Goal: Task Accomplishment & Management: Manage account settings

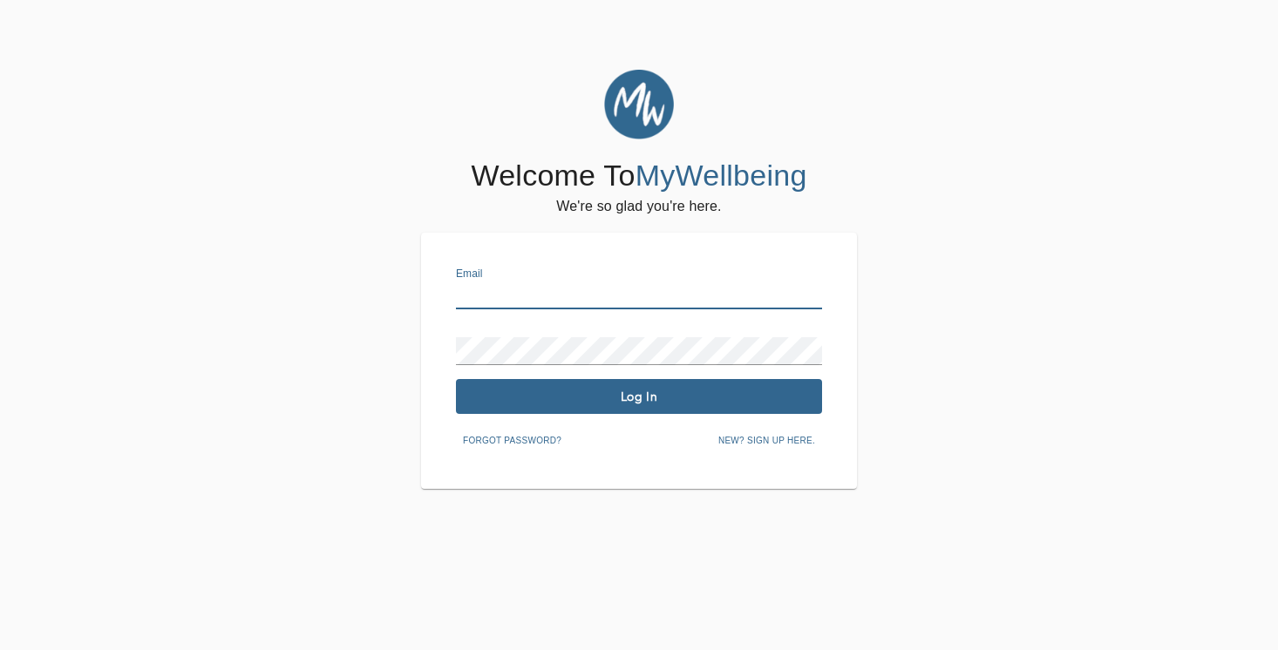
type input "[PERSON_NAME][EMAIL_ADDRESS][DOMAIN_NAME]"
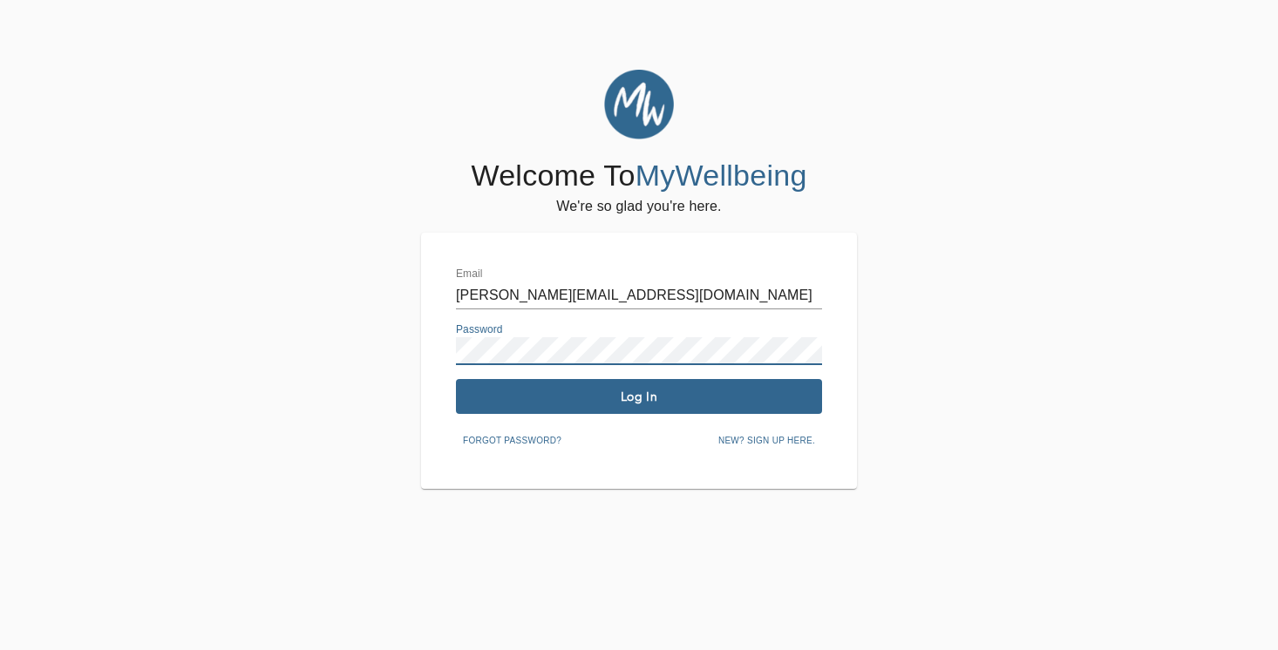
click at [637, 404] on button "Log In" at bounding box center [639, 396] width 366 height 35
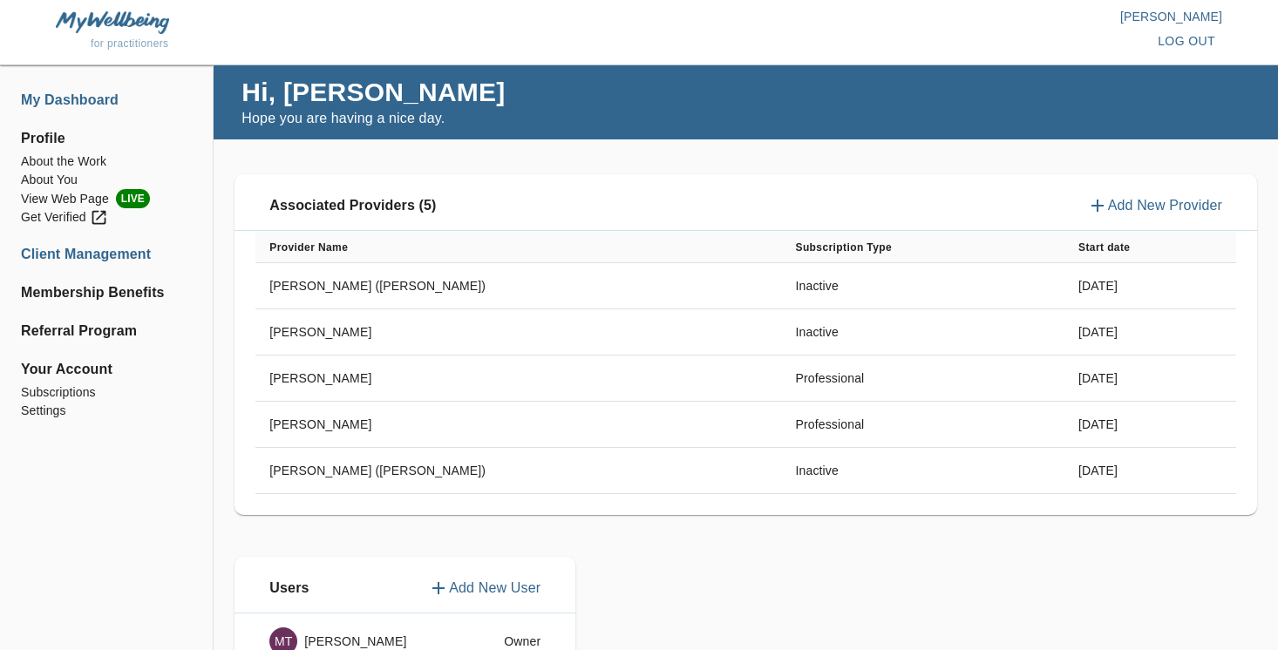
click at [117, 253] on li "Client Management" at bounding box center [106, 254] width 171 height 21
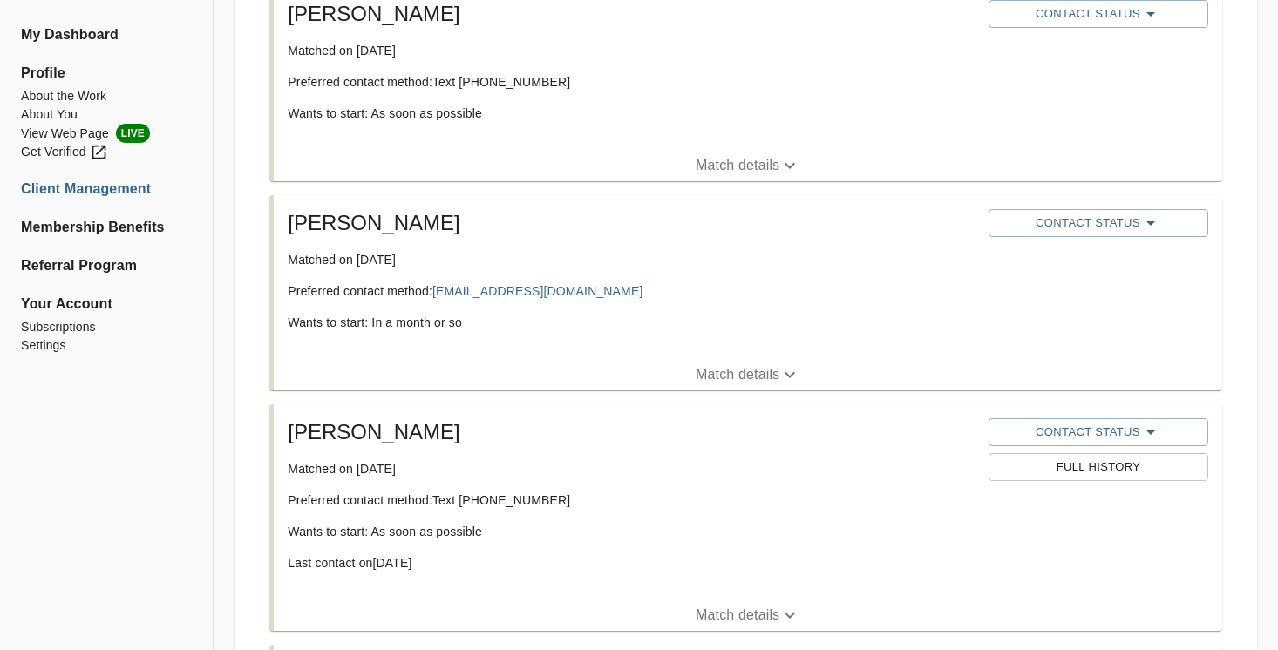
scroll to position [375, 0]
click at [750, 372] on p "Match details" at bounding box center [737, 375] width 84 height 21
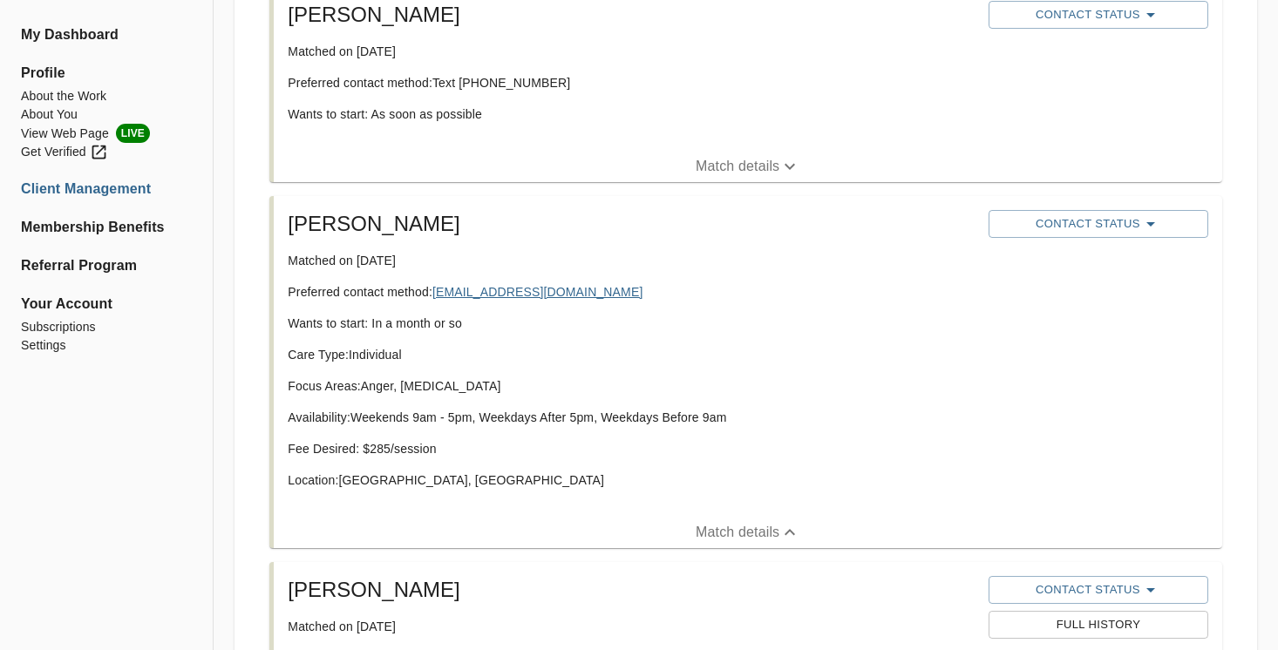
drag, startPoint x: 560, startPoint y: 294, endPoint x: 436, endPoint y: 298, distance: 124.7
click at [436, 298] on p "Preferred contact method: [EMAIL_ADDRESS][DOMAIN_NAME]" at bounding box center [631, 291] width 687 height 17
copy p "[EMAIL_ADDRESS][DOMAIN_NAME]"
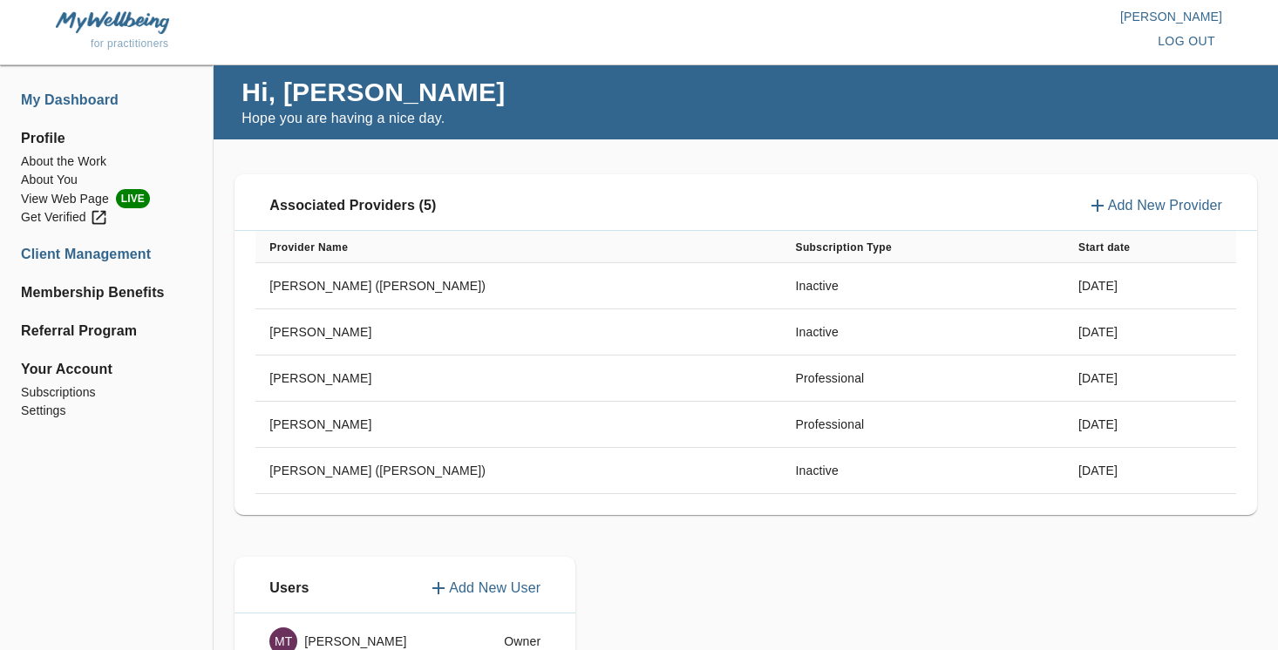
click at [128, 254] on li "Client Management" at bounding box center [106, 254] width 171 height 21
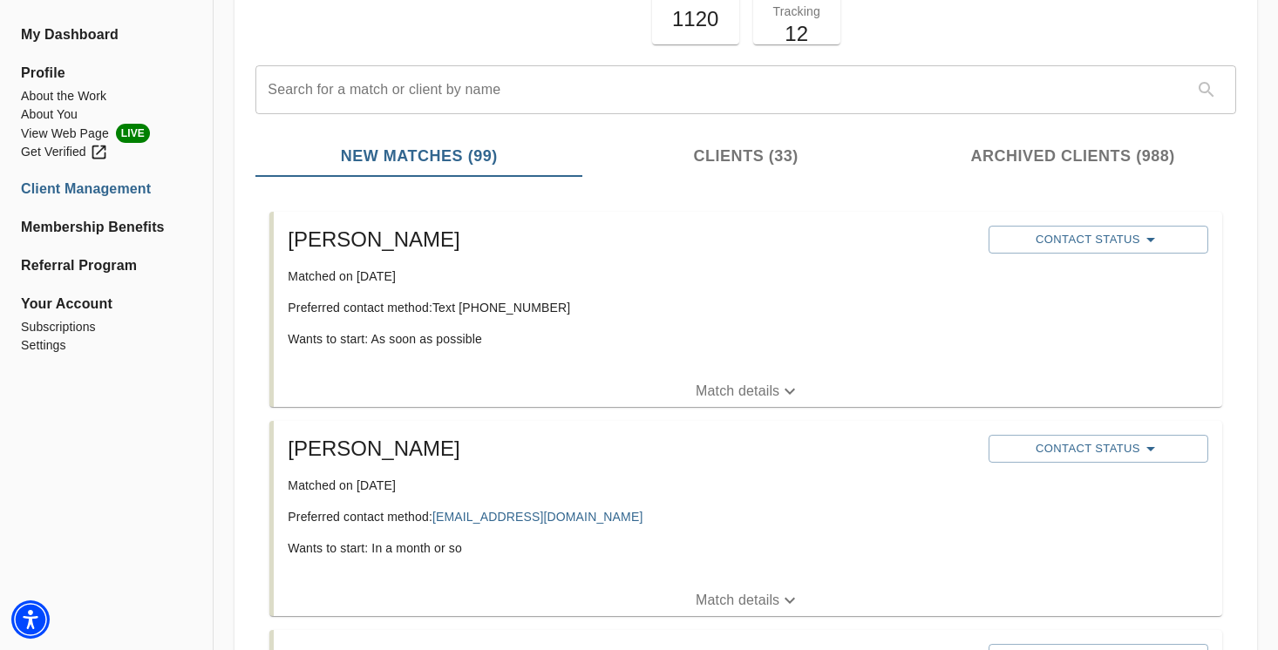
scroll to position [153, 0]
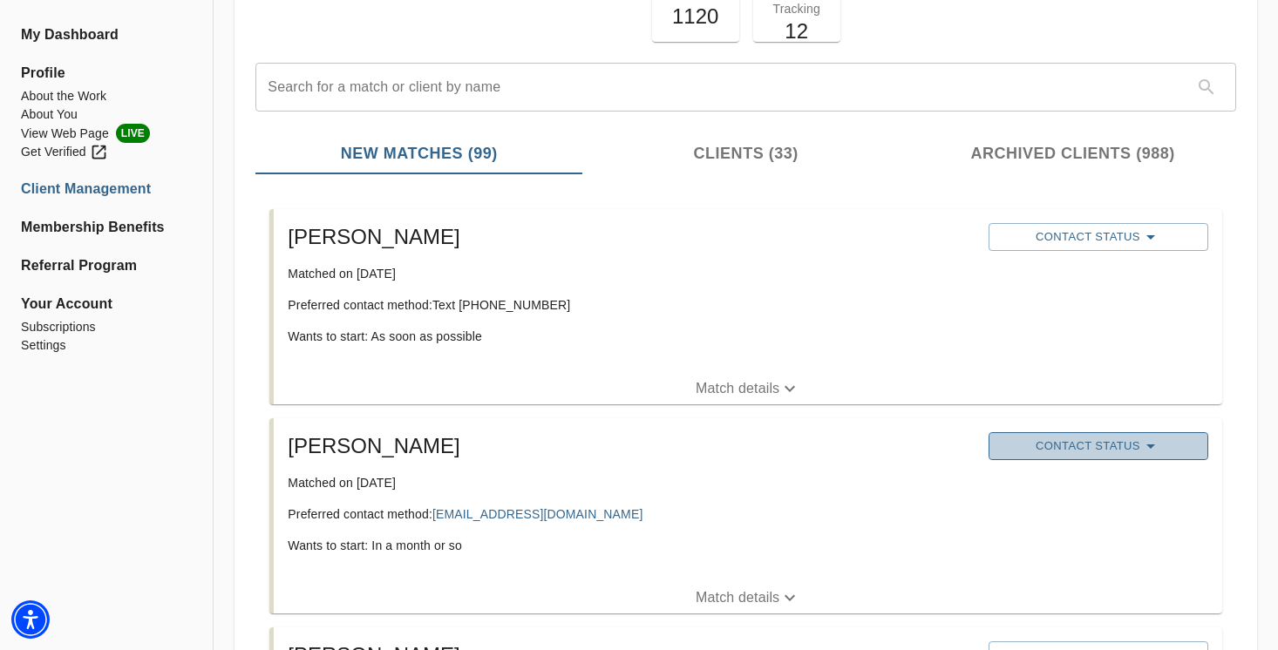
click at [1132, 442] on span "Contact Status" at bounding box center [1098, 446] width 202 height 21
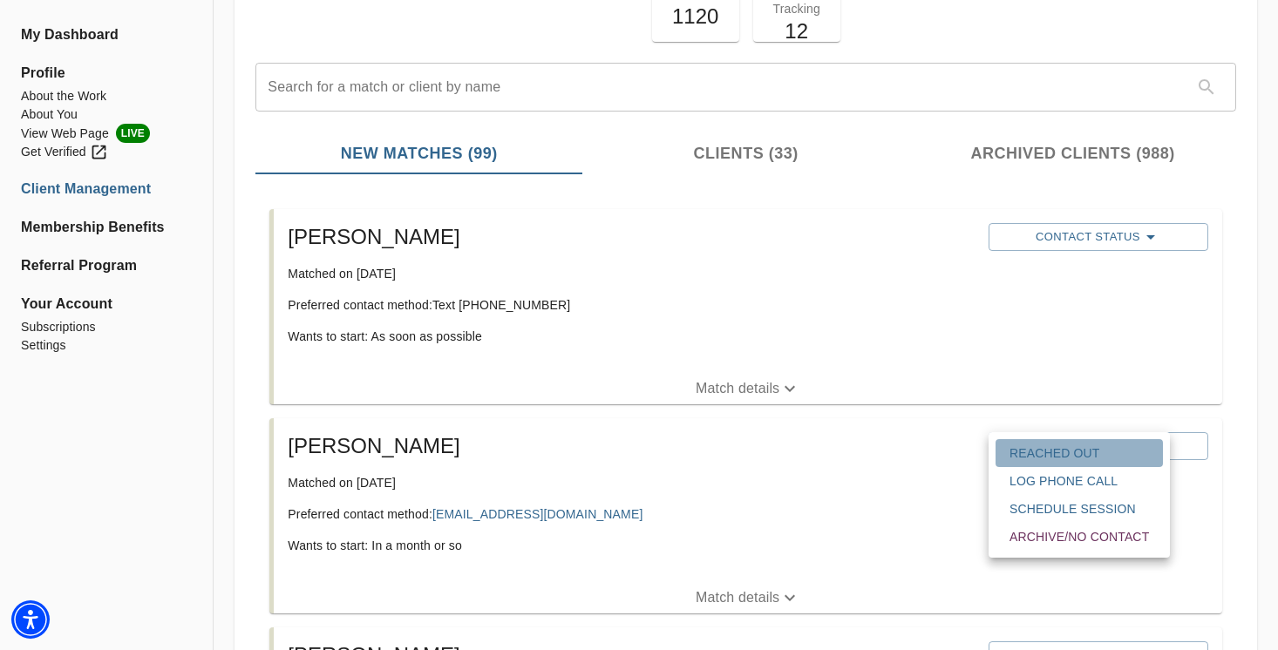
click at [1076, 447] on span "Reached Out" at bounding box center [1078, 452] width 139 height 17
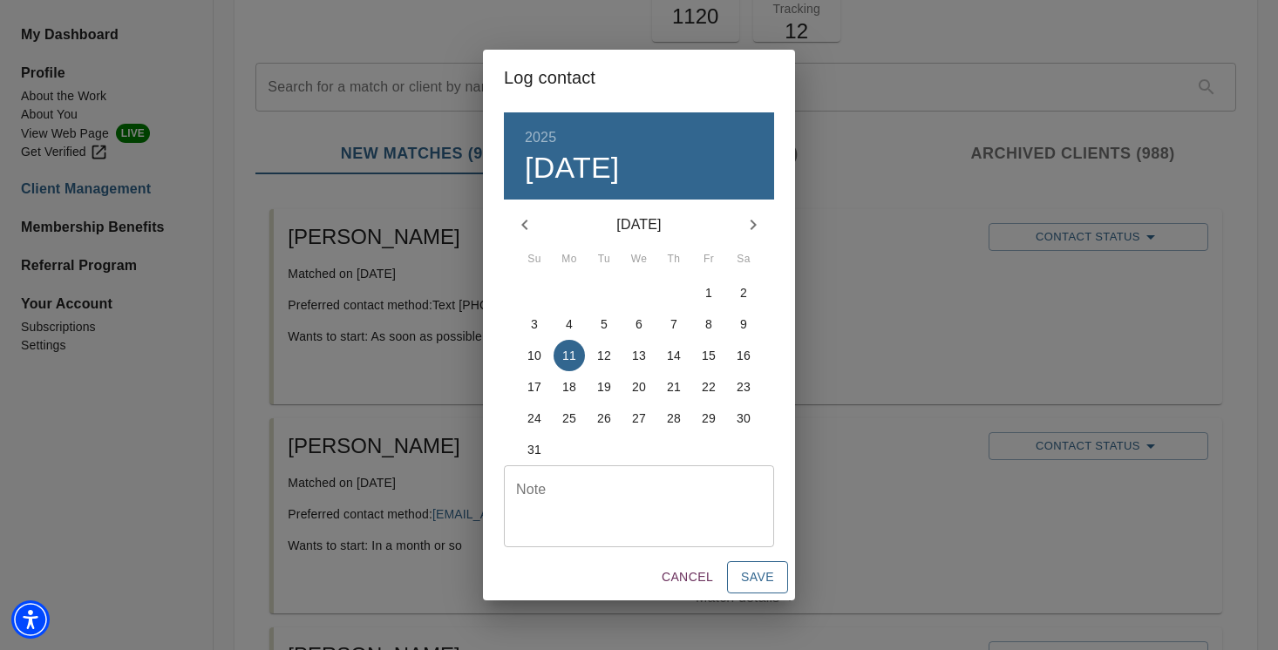
click at [761, 575] on span "Save" at bounding box center [757, 578] width 33 height 22
